Goal: Find contact information: Find contact information

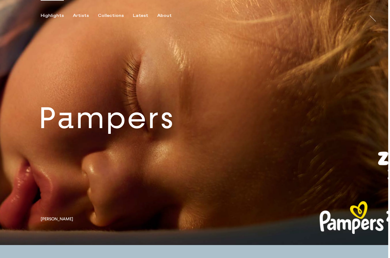
click at [160, 118] on link at bounding box center [194, 122] width 388 height 245
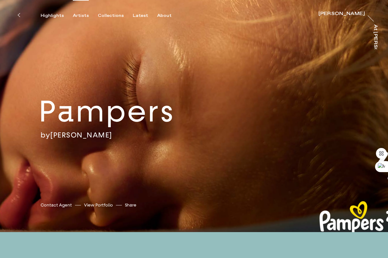
click at [75, 16] on div "Artists" at bounding box center [81, 15] width 16 height 5
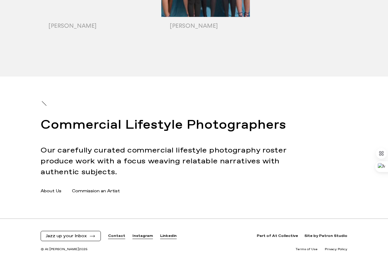
scroll to position [826, 0]
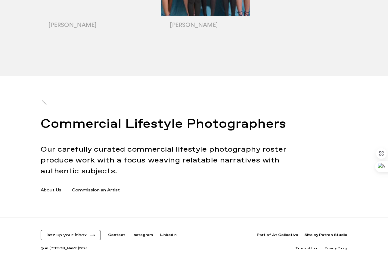
click at [117, 234] on link "Contact" at bounding box center [116, 234] width 17 height 5
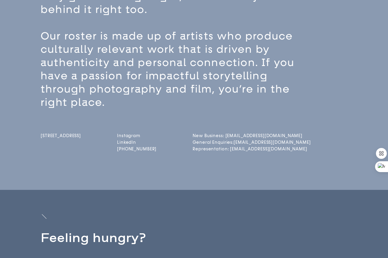
scroll to position [102, 0]
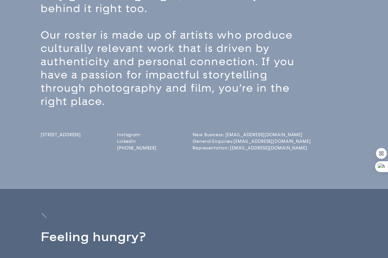
click at [240, 148] on link "Representation: [EMAIL_ADDRESS][DOMAIN_NAME]" at bounding box center [217, 147] width 48 height 5
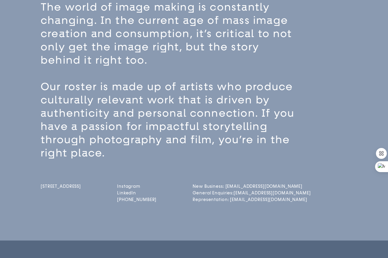
scroll to position [0, 0]
